Goal: Find specific page/section: Find specific page/section

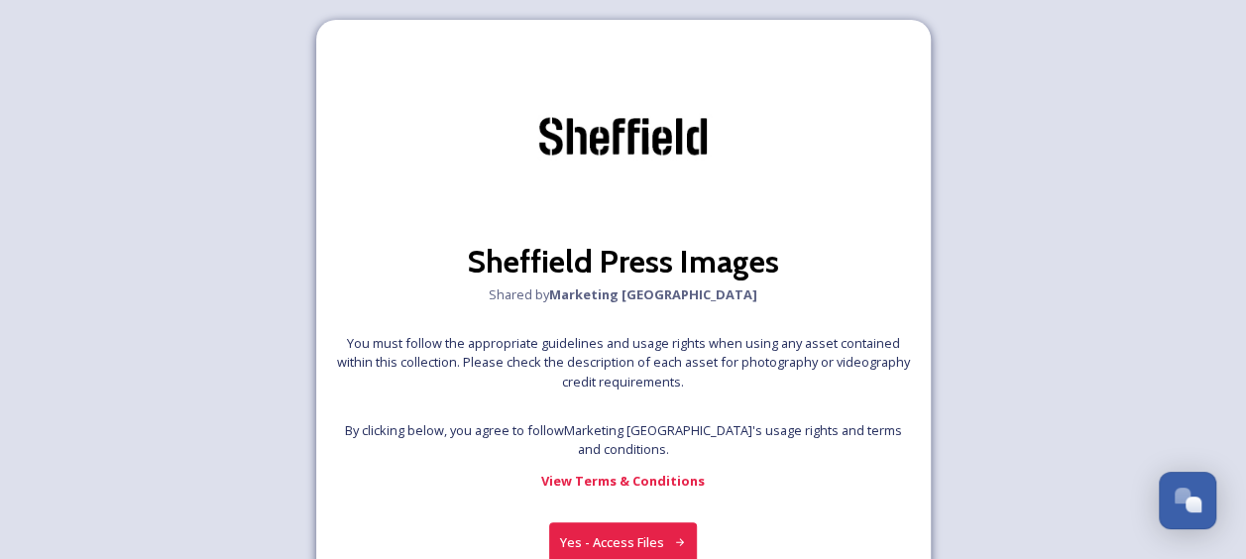
click at [637, 541] on button "Yes - Access Files" at bounding box center [623, 543] width 149 height 41
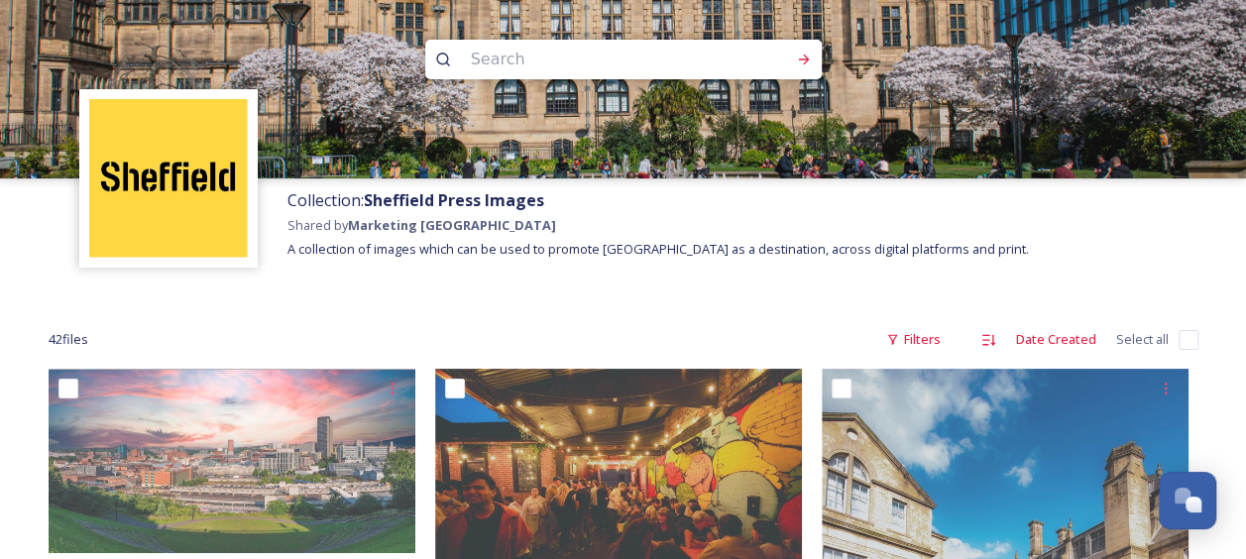
click at [575, 70] on input at bounding box center [597, 60] width 272 height 44
type input "[GEOGRAPHIC_DATA]"
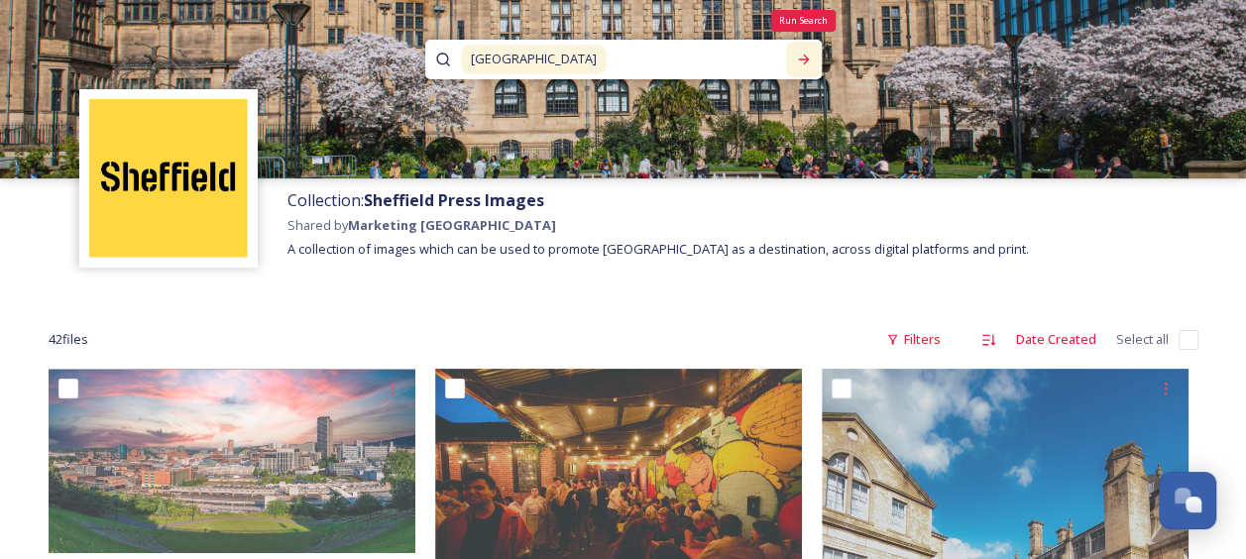
click at [807, 61] on icon at bounding box center [804, 60] width 16 height 16
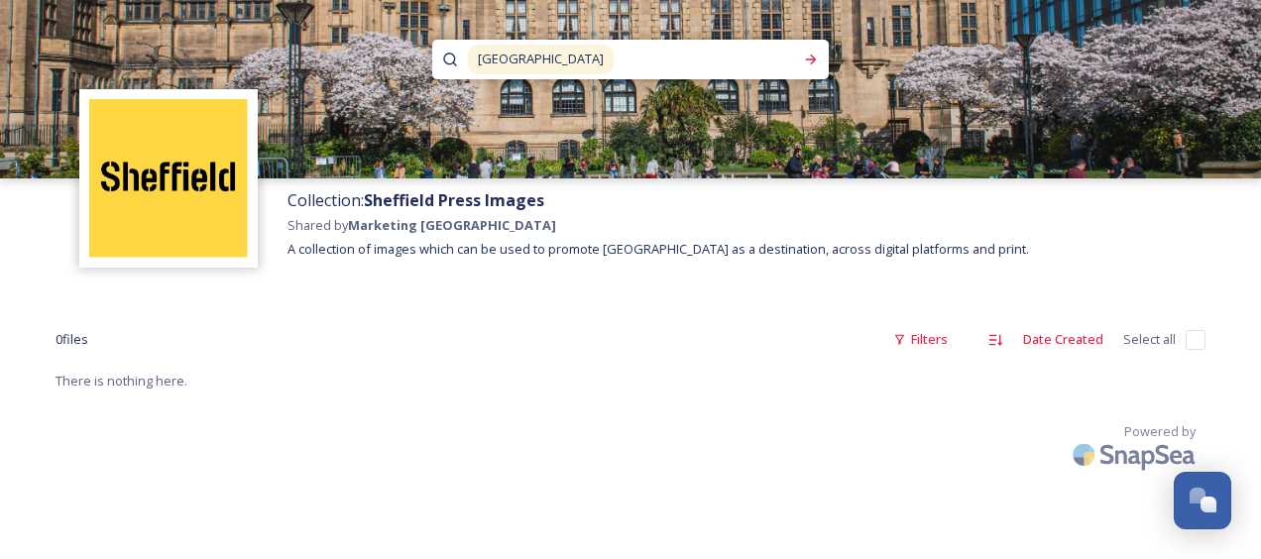
click at [538, 62] on span "[GEOGRAPHIC_DATA]" at bounding box center [541, 59] width 146 height 29
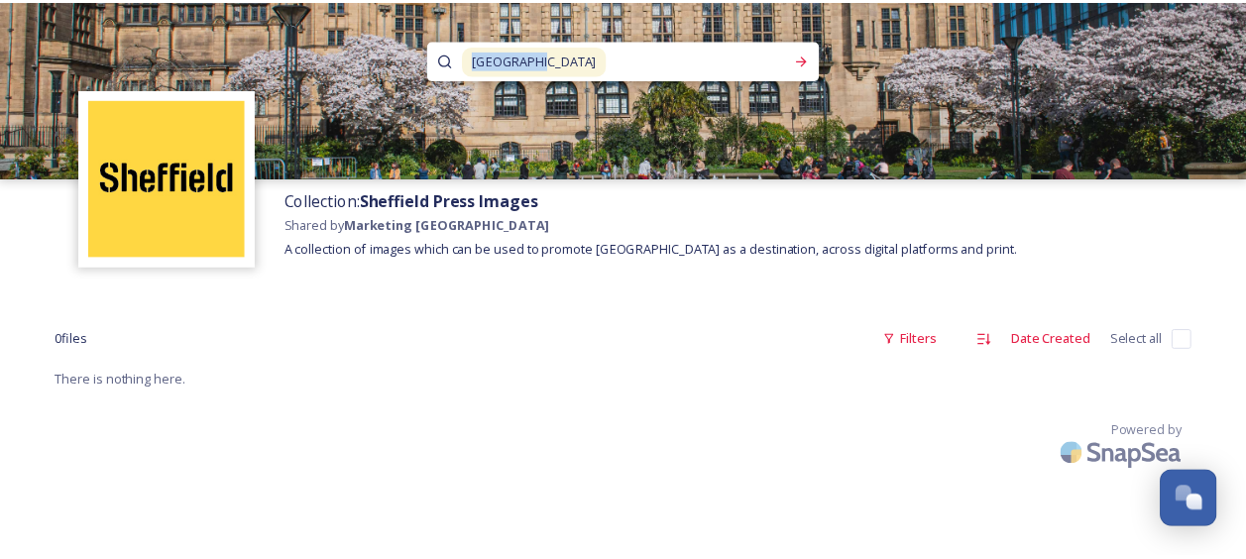
scroll to position [2, 0]
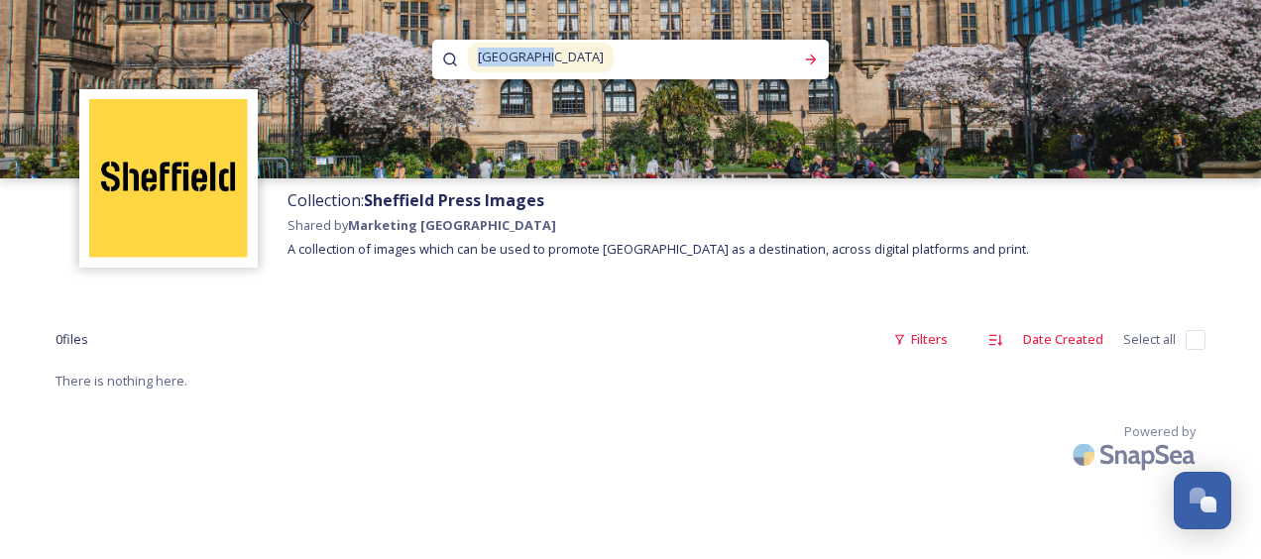
drag, startPoint x: 533, startPoint y: 59, endPoint x: 418, endPoint y: 65, distance: 115.2
click at [418, 65] on div "[GEOGRAPHIC_DATA]" at bounding box center [630, 89] width 1261 height 178
click at [804, 50] on div "Run Search" at bounding box center [811, 60] width 36 height 36
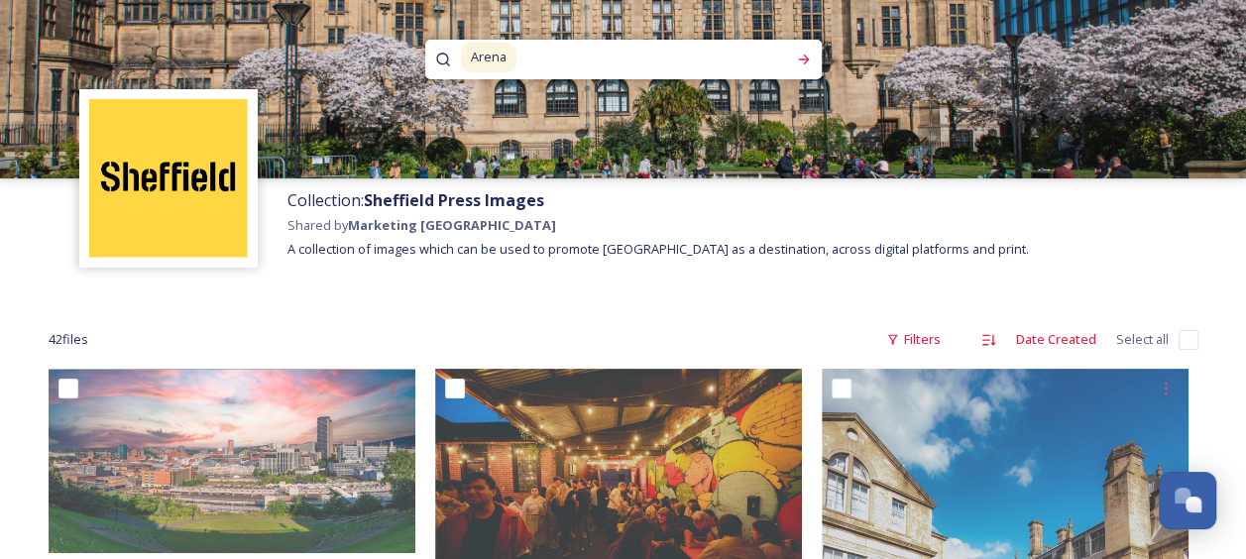
click at [238, 171] on img at bounding box center [168, 178] width 159 height 159
